Goal: Task Accomplishment & Management: Manage account settings

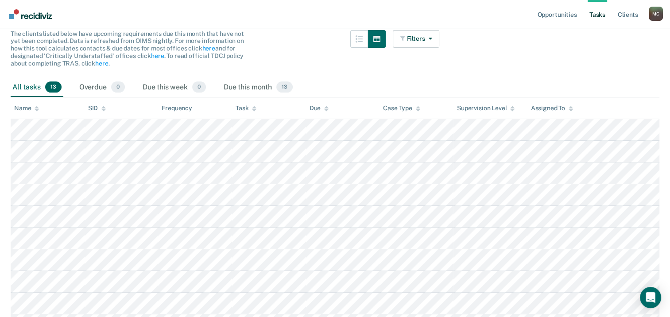
scroll to position [133, 0]
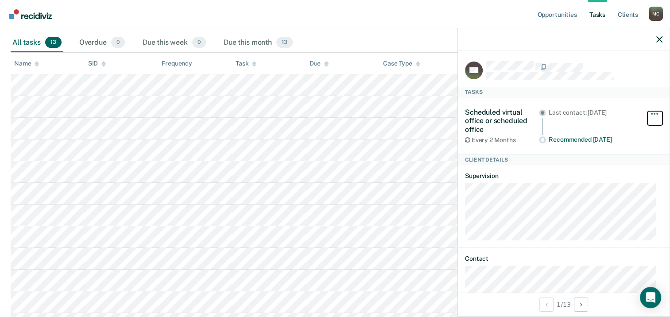
click at [656, 113] on span "button" at bounding box center [657, 114] width 2 height 2
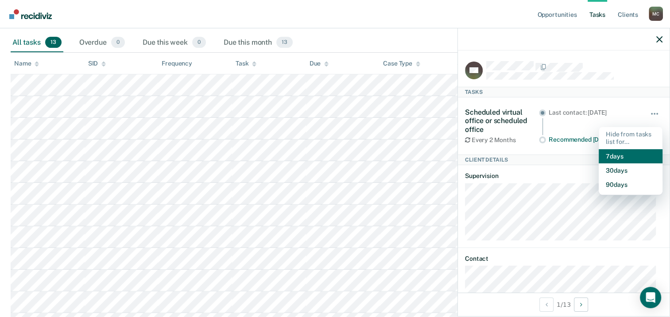
click at [622, 153] on button "7 days" at bounding box center [631, 156] width 64 height 14
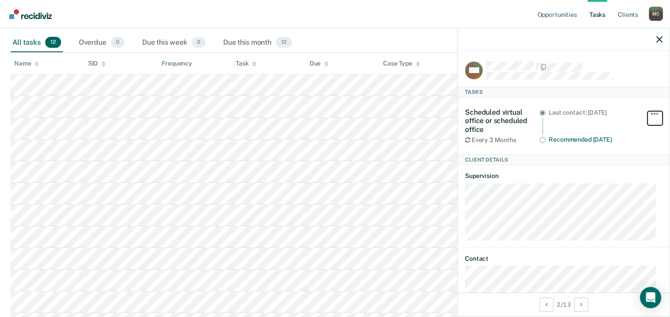
click at [654, 113] on span "button" at bounding box center [655, 114] width 2 height 2
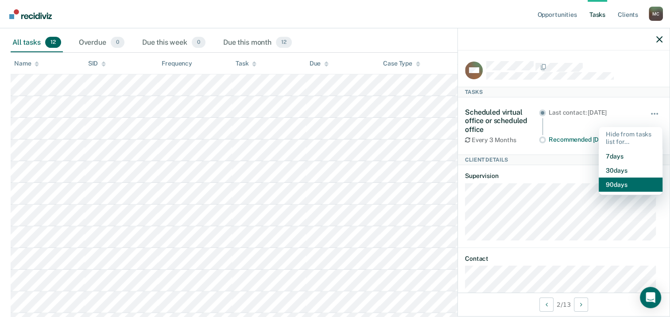
click at [618, 182] on button "90 days" at bounding box center [631, 185] width 64 height 14
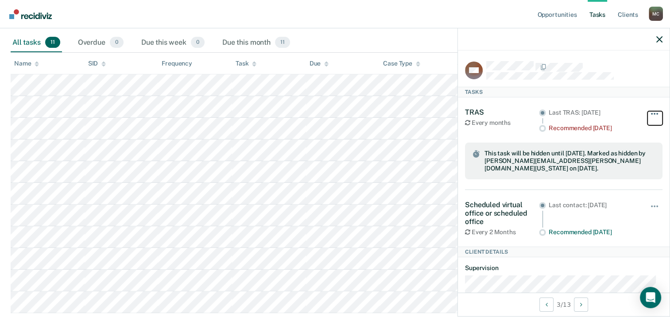
click at [649, 111] on button "button" at bounding box center [655, 118] width 15 height 14
click at [625, 70] on div at bounding box center [574, 66] width 176 height 11
click at [85, 38] on div "Overdue 0" at bounding box center [100, 42] width 49 height 19
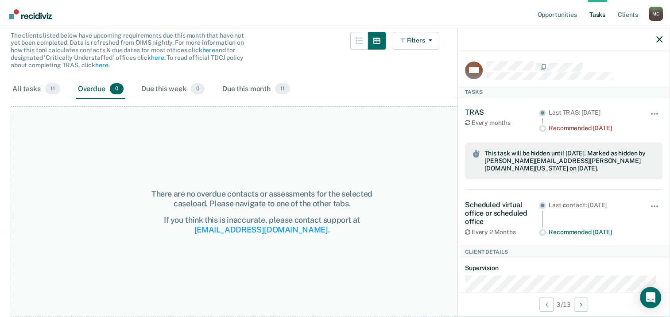
scroll to position [85, 0]
click at [163, 88] on div "Due this week 0" at bounding box center [173, 90] width 67 height 19
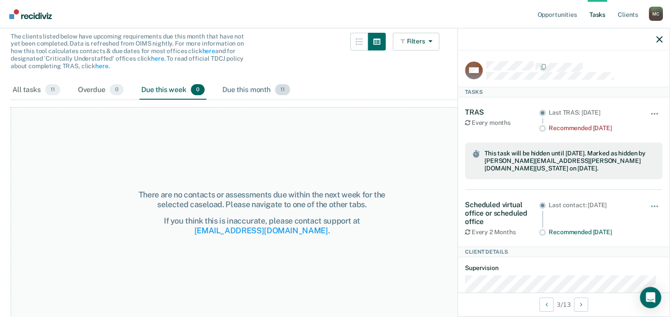
click at [245, 92] on div "Due this month 11" at bounding box center [256, 90] width 71 height 19
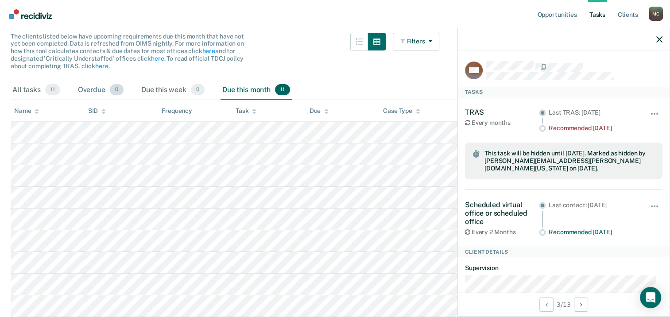
click at [92, 88] on div "Overdue 0" at bounding box center [100, 90] width 49 height 19
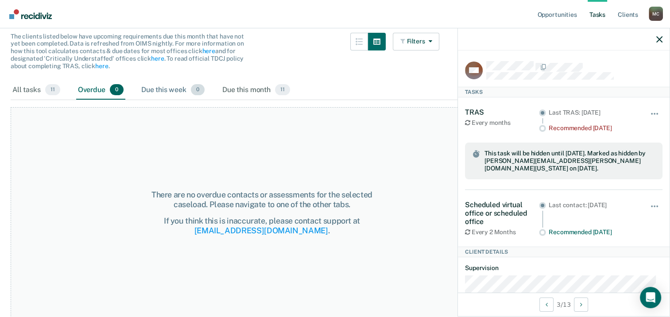
click at [147, 87] on div "Due this week 0" at bounding box center [173, 90] width 67 height 19
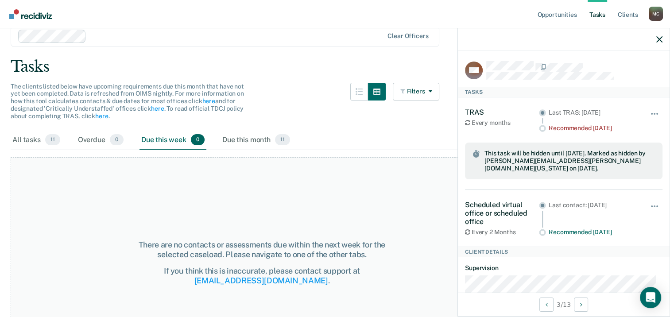
scroll to position [0, 0]
